Goal: Check status: Check status

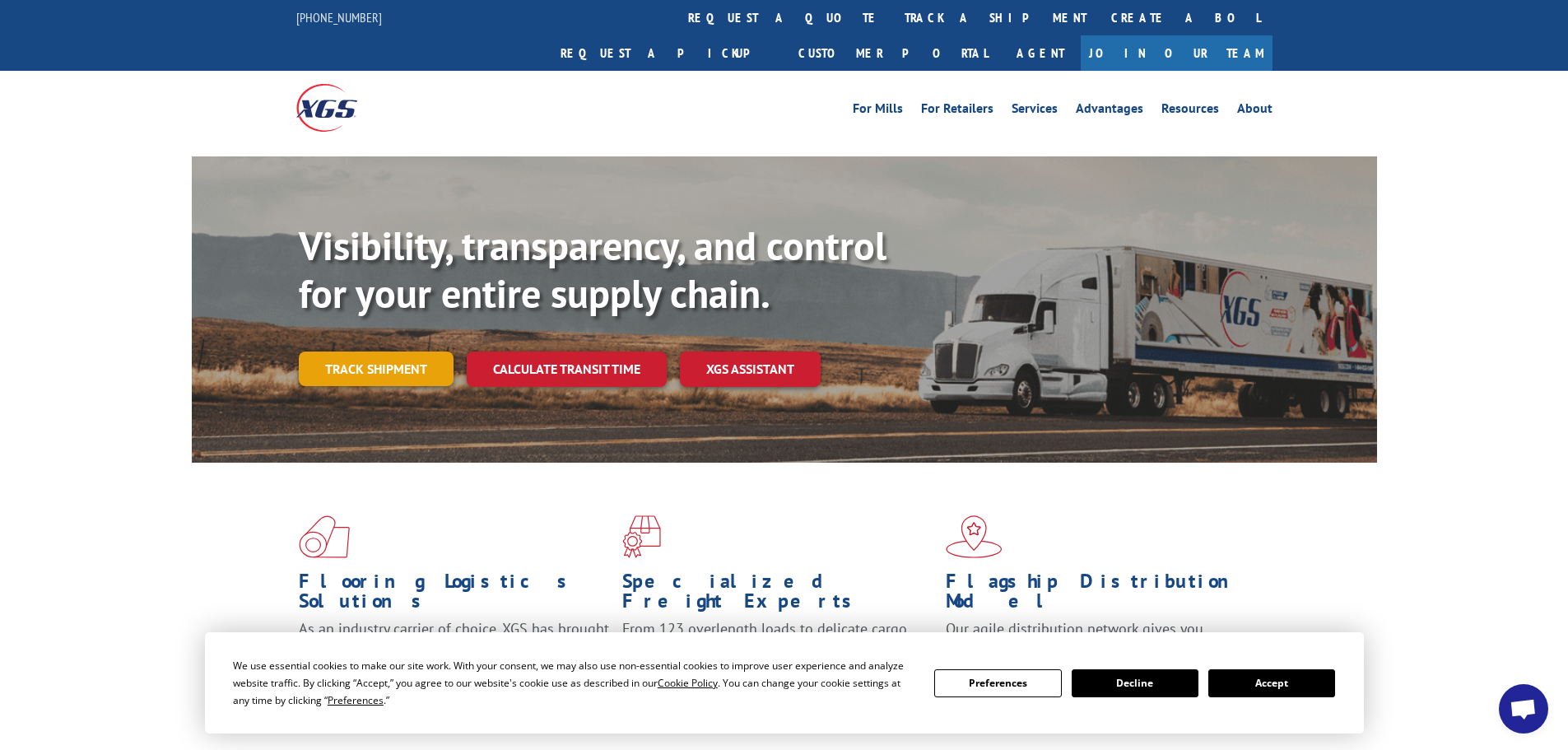
click at [369, 351] on link "Track shipment" at bounding box center [375, 368] width 155 height 34
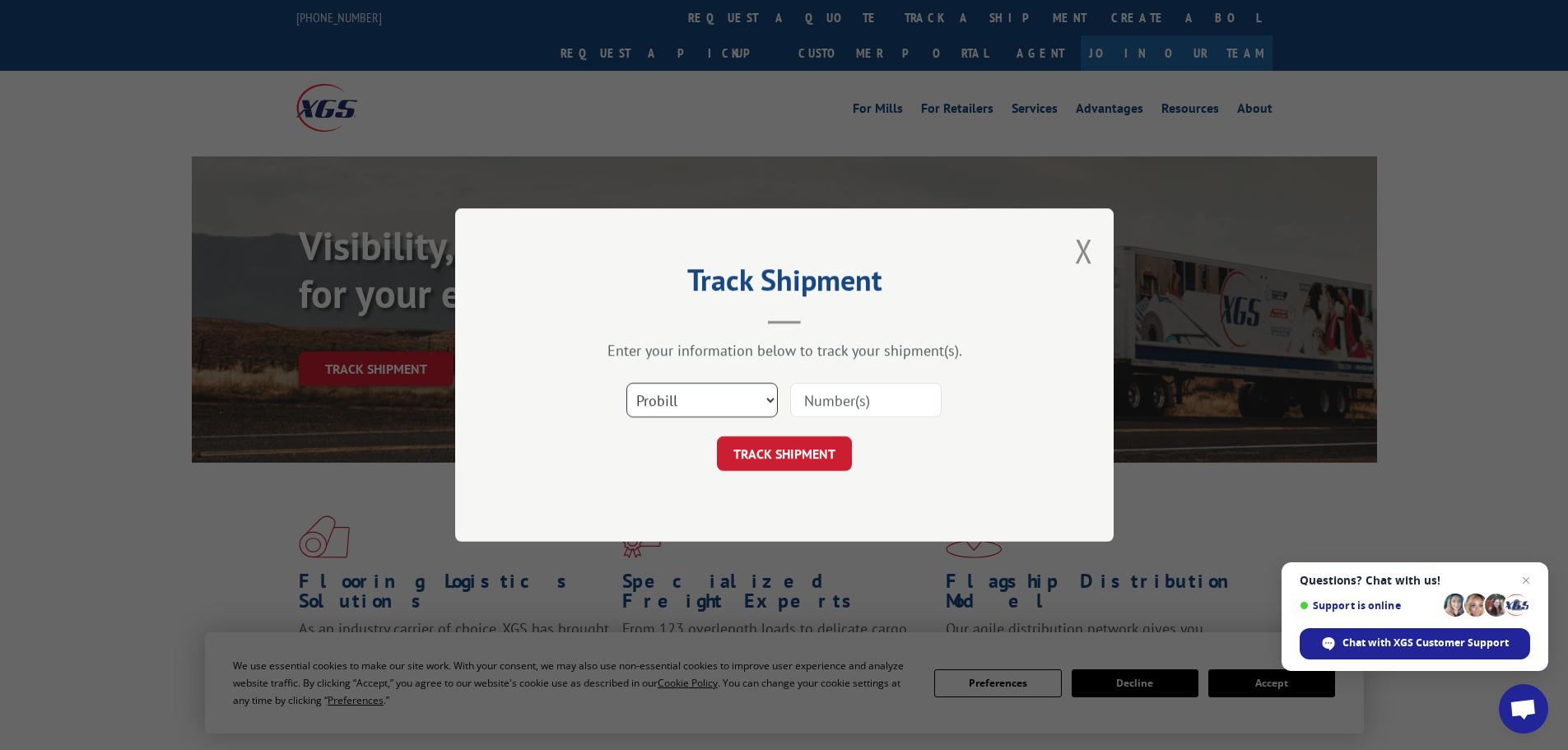
click at [770, 395] on select "Select category... Probill BOL PO" at bounding box center [702, 400] width 151 height 34
select select "bol"
click at [627, 383] on select "Select category... Probill BOL PO" at bounding box center [702, 400] width 151 height 34
click at [804, 448] on button "TRACK SHIPMENT" at bounding box center [784, 453] width 135 height 34
click at [840, 403] on input at bounding box center [865, 400] width 151 height 34
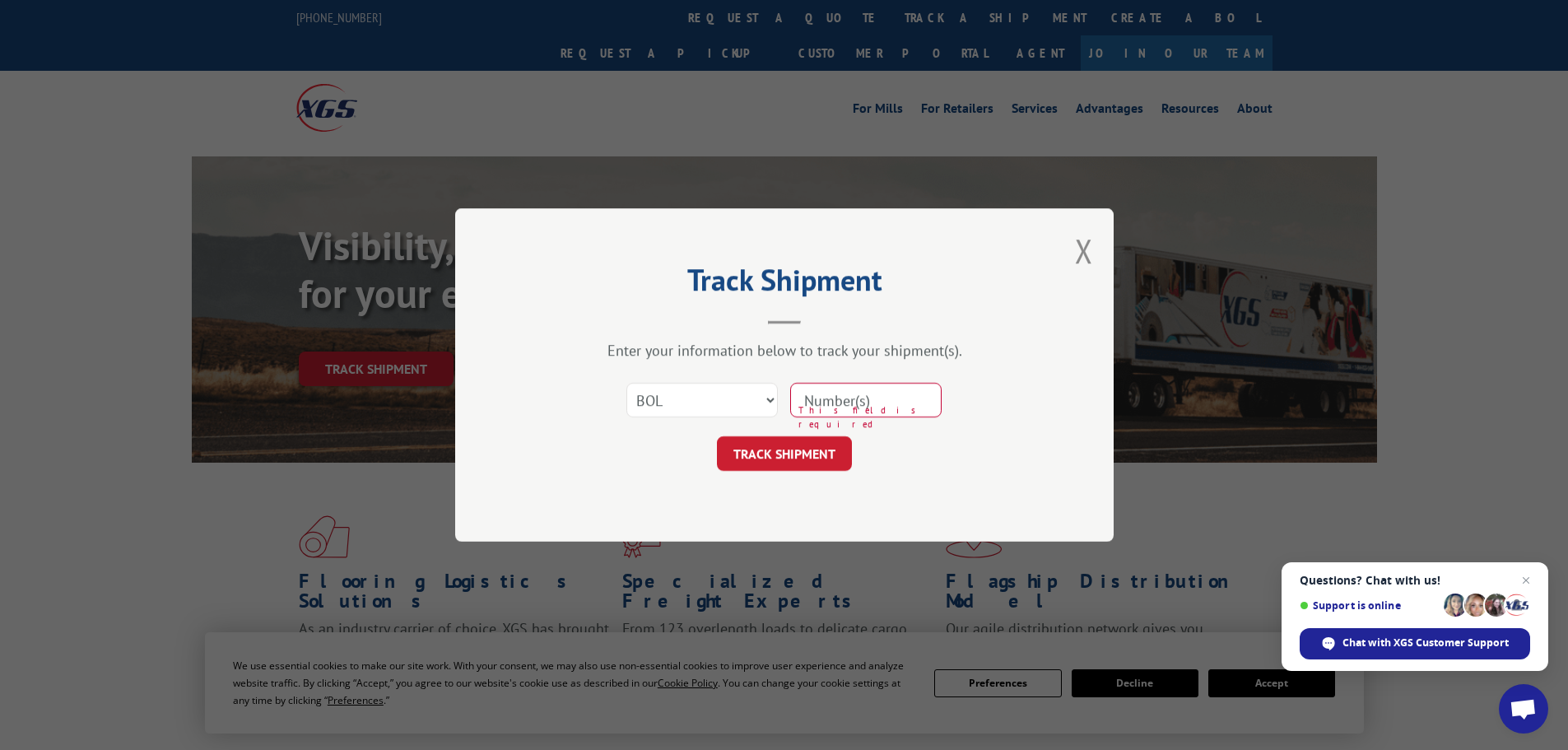
paste input "479406463640"
type input "479406463640"
click at [791, 453] on button "TRACK SHIPMENT" at bounding box center [784, 453] width 135 height 34
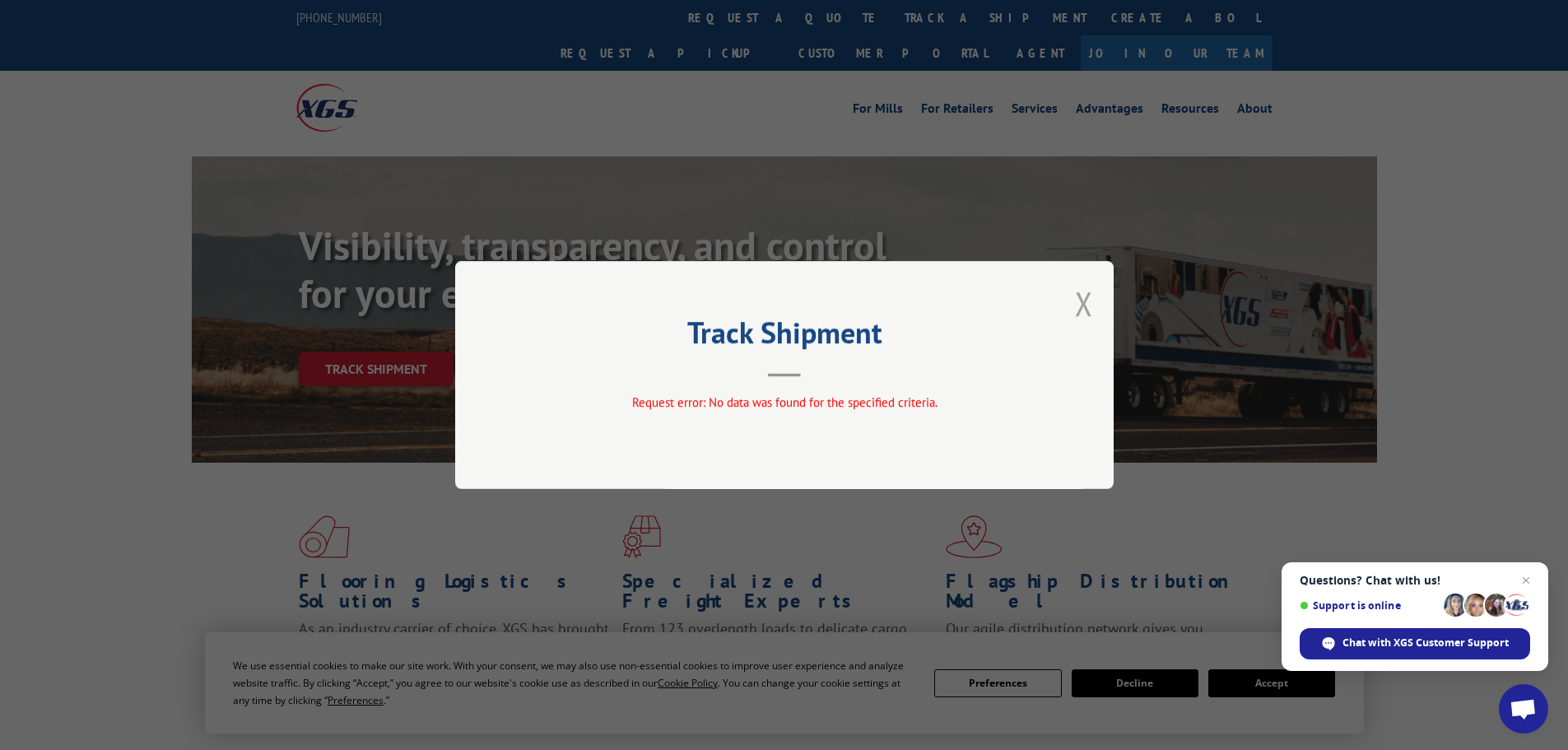
click at [1085, 306] on button "Close modal" at bounding box center [1084, 303] width 18 height 44
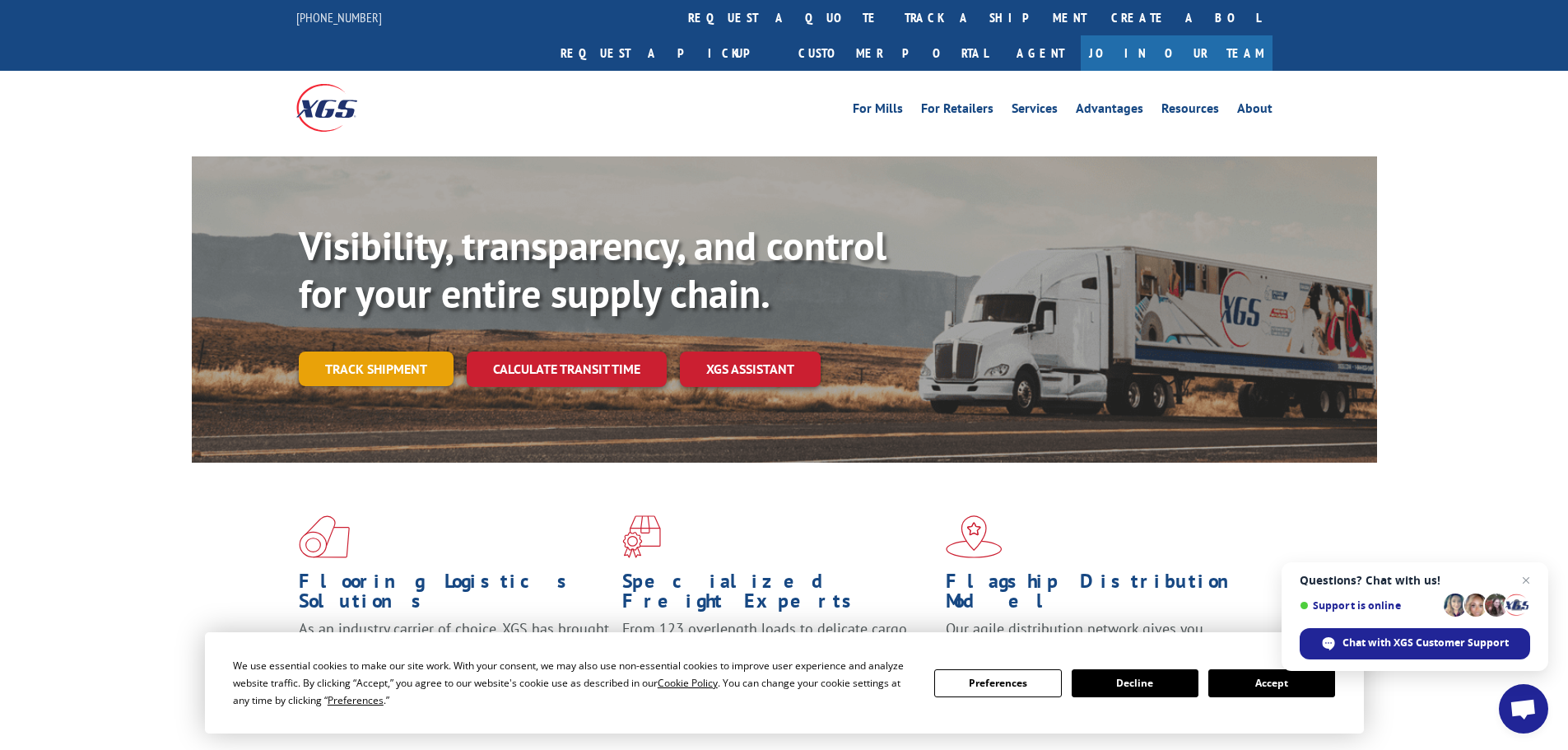
click at [355, 351] on link "Track shipment" at bounding box center [375, 368] width 155 height 34
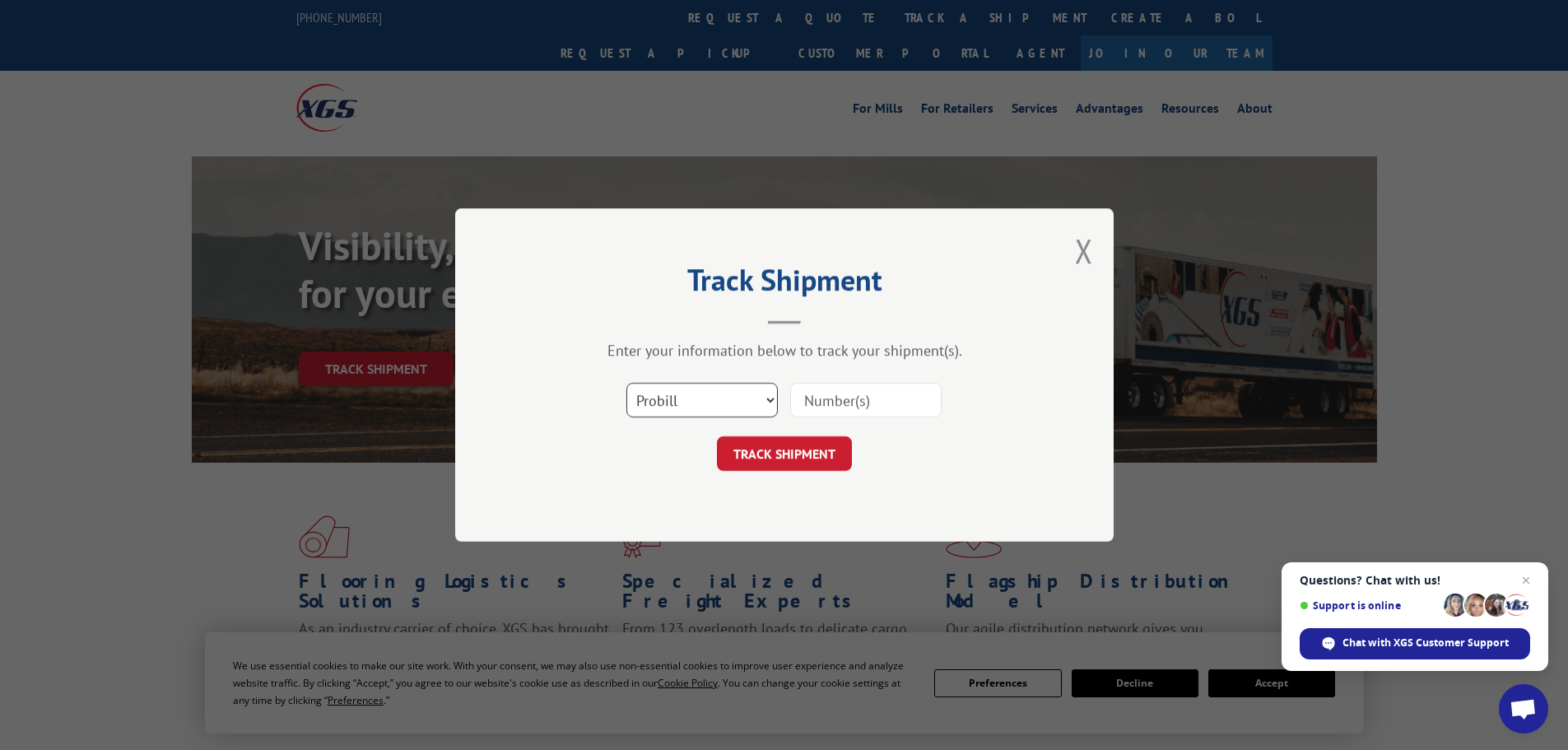
click at [700, 404] on select "Select category... Probill BOL PO" at bounding box center [702, 400] width 151 height 34
select select "bol"
click at [627, 383] on select "Select category... Probill BOL PO" at bounding box center [702, 400] width 151 height 34
click at [821, 401] on input at bounding box center [865, 400] width 151 height 34
paste input "479406463640"
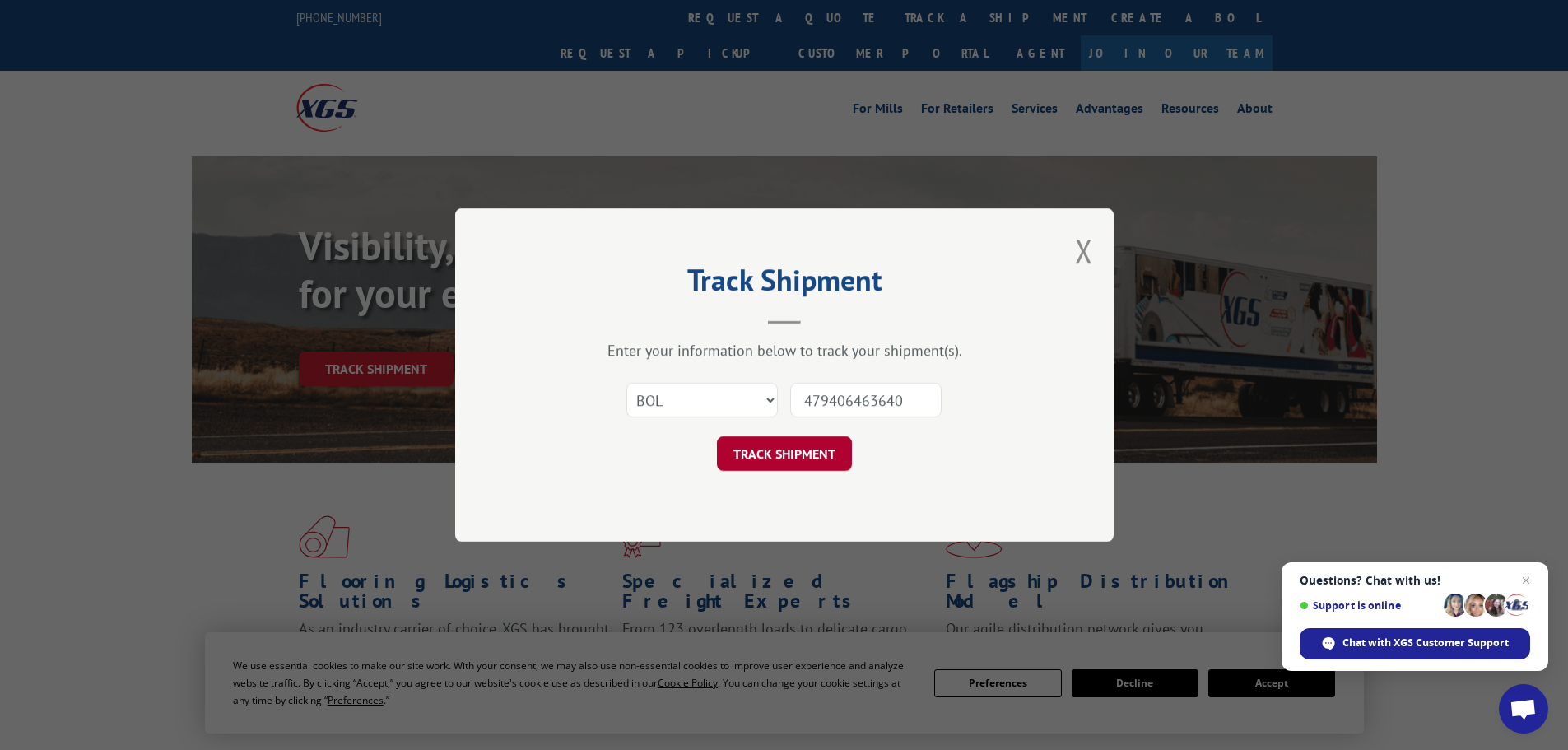
type input "479406463640"
click at [801, 457] on button "TRACK SHIPMENT" at bounding box center [784, 453] width 135 height 34
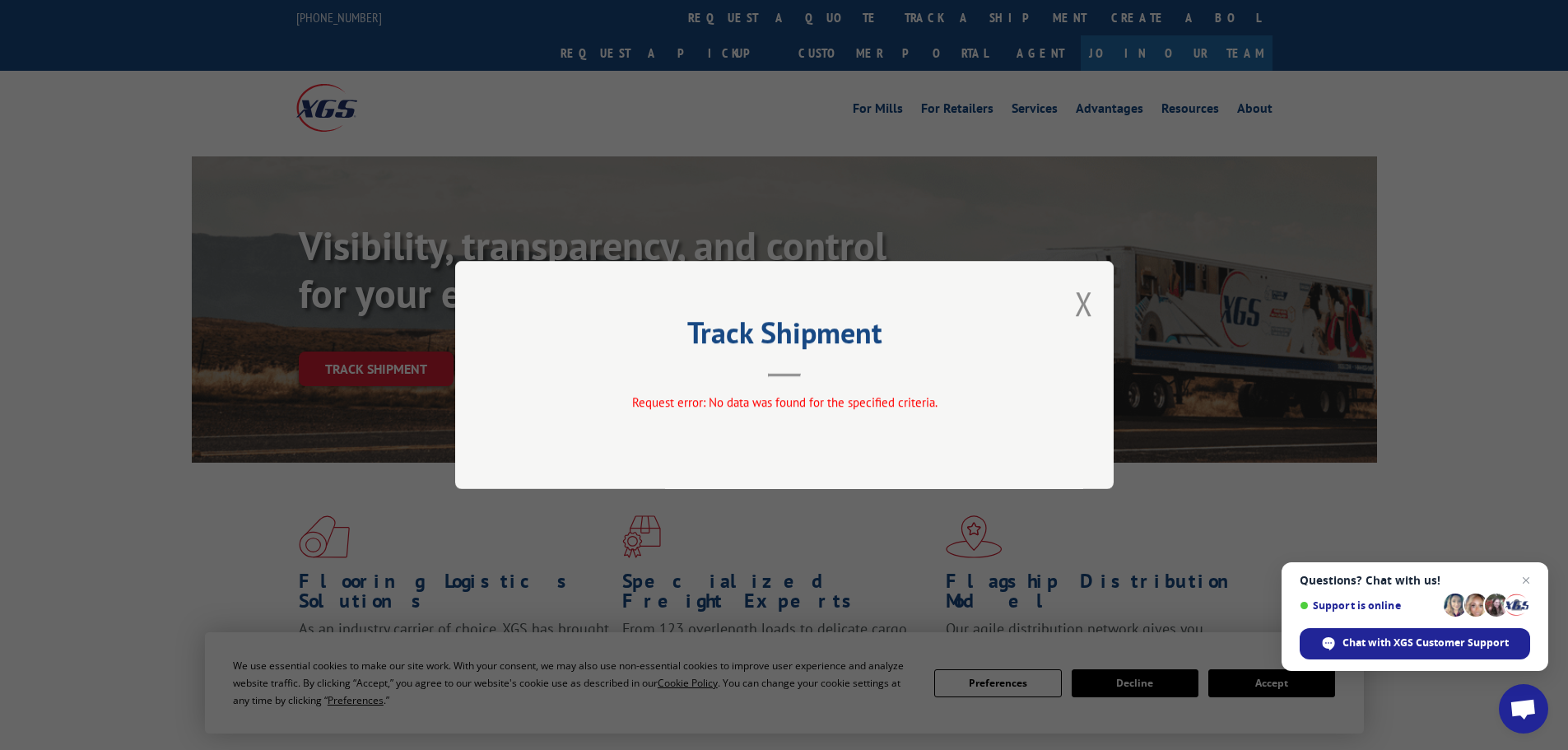
click at [1096, 300] on div "Track Shipment Request error: No data was found for the specified criteria." at bounding box center [784, 375] width 658 height 228
click at [1091, 302] on button "Close modal" at bounding box center [1084, 303] width 18 height 44
